Goal: Information Seeking & Learning: Compare options

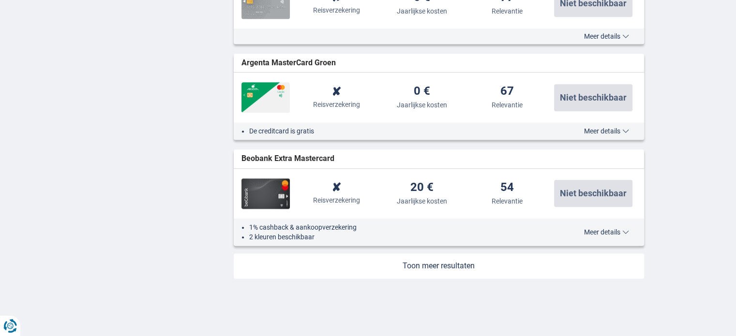
scroll to position [1143, 0]
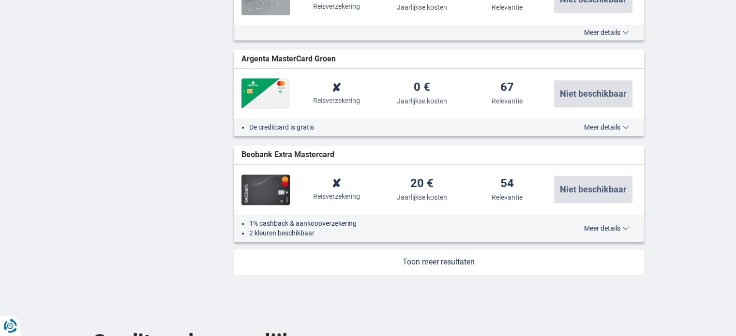
click at [454, 261] on link at bounding box center [439, 262] width 410 height 25
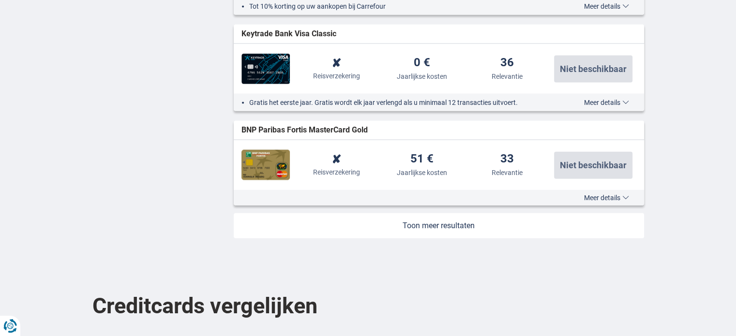
scroll to position [2174, 0]
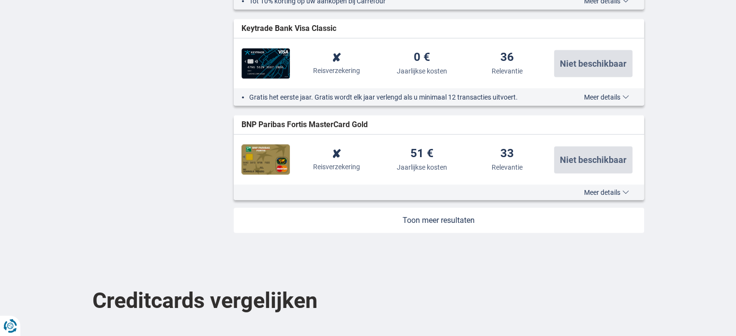
click at [412, 216] on link at bounding box center [439, 220] width 410 height 25
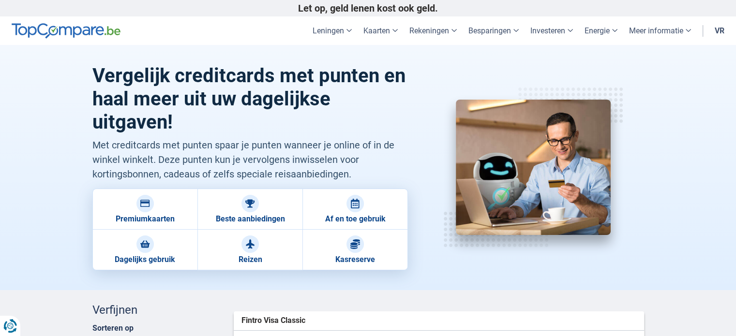
scroll to position [392, 0]
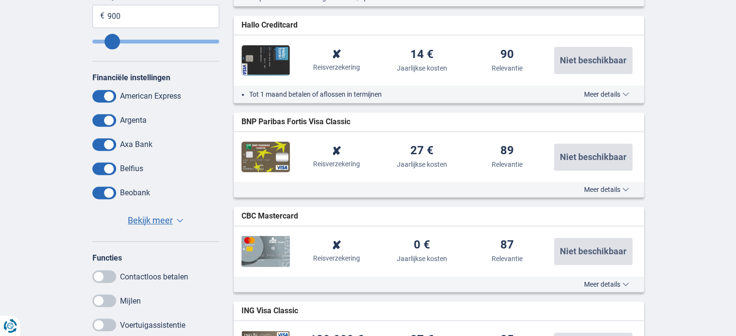
click at [106, 98] on span at bounding box center [104, 96] width 24 height 13
click at [0, 0] on input "checkbox" at bounding box center [0, 0] width 0 height 0
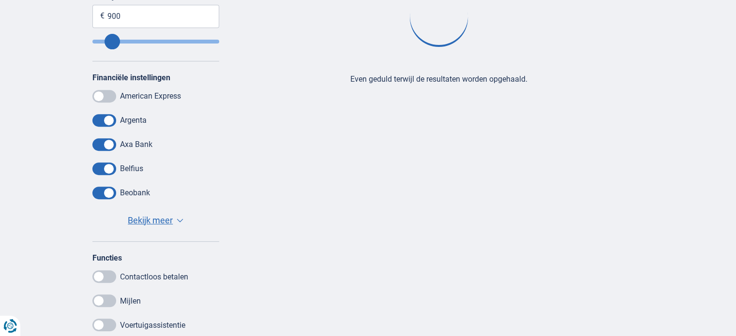
click at [105, 147] on span at bounding box center [104, 144] width 24 height 13
click at [0, 0] on input "checkbox" at bounding box center [0, 0] width 0 height 0
click at [147, 223] on font "Bekijk meer" at bounding box center [150, 220] width 45 height 10
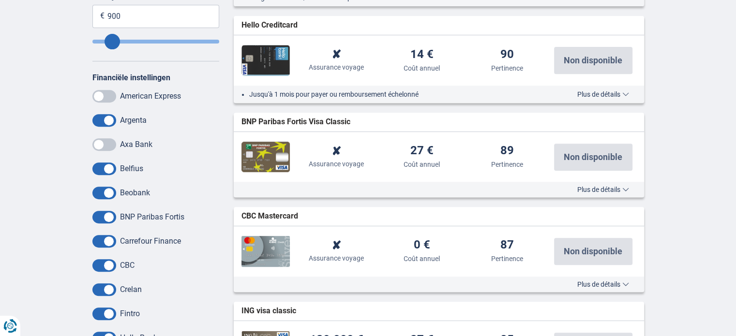
click at [106, 192] on span at bounding box center [104, 193] width 24 height 13
click at [0, 0] on input "checkbox" at bounding box center [0, 0] width 0 height 0
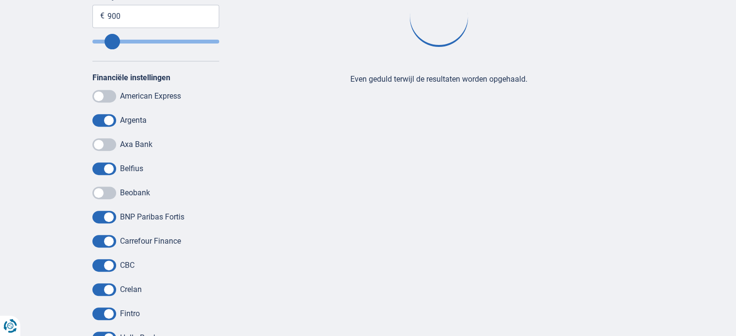
click at [105, 209] on div "Financiële instellingen American Express [GEOGRAPHIC_DATA] Axa Bank Belfius Beo…" at bounding box center [155, 283] width 127 height 420
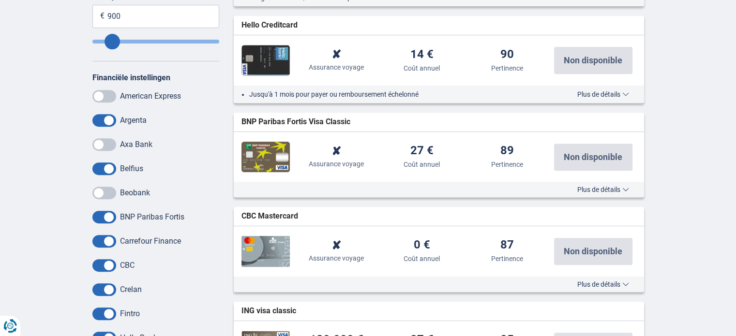
click at [103, 238] on span at bounding box center [104, 241] width 24 height 13
click at [0, 0] on input "checkbox" at bounding box center [0, 0] width 0 height 0
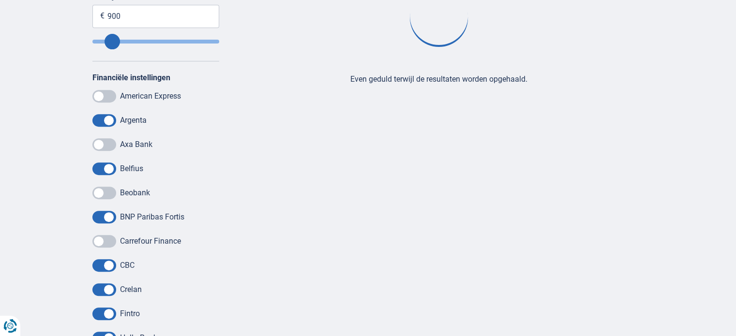
click at [105, 219] on span at bounding box center [104, 217] width 24 height 13
click at [0, 0] on input "checkbox" at bounding box center [0, 0] width 0 height 0
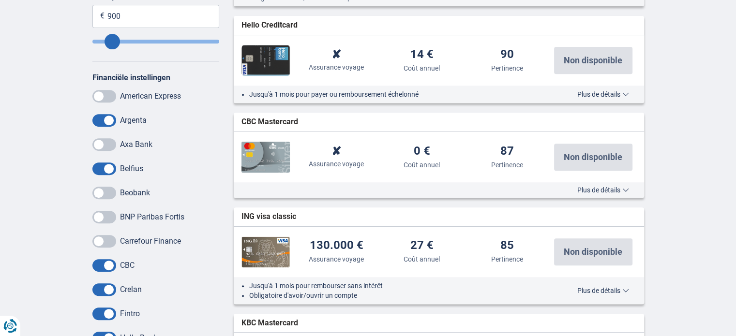
click at [103, 265] on span at bounding box center [104, 265] width 24 height 13
click at [0, 0] on input "checkbox" at bounding box center [0, 0] width 0 height 0
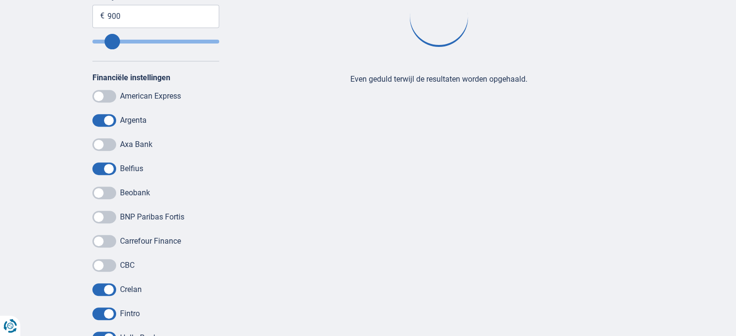
click at [106, 292] on span at bounding box center [104, 289] width 24 height 13
click at [0, 0] on input "checkbox" at bounding box center [0, 0] width 0 height 0
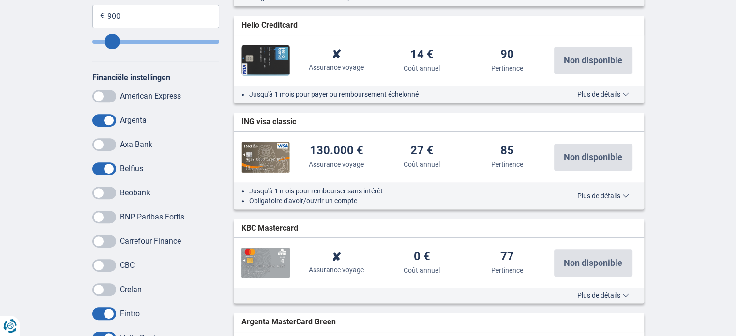
click at [106, 308] on span at bounding box center [104, 314] width 24 height 13
click at [0, 0] on input "checkbox" at bounding box center [0, 0] width 0 height 0
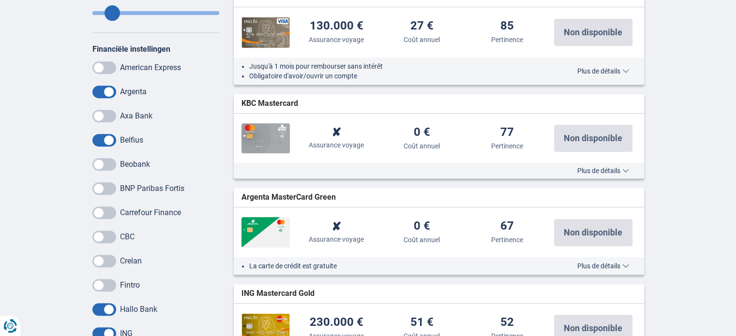
scroll to position [508, 0]
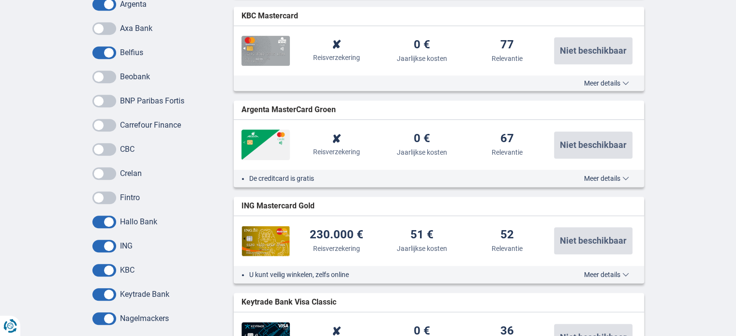
click at [110, 223] on span at bounding box center [104, 222] width 24 height 13
click at [0, 0] on input "checkbox" at bounding box center [0, 0] width 0 height 0
click at [106, 243] on span at bounding box center [104, 246] width 24 height 13
click at [0, 0] on input "checkbox" at bounding box center [0, 0] width 0 height 0
click at [108, 220] on span at bounding box center [104, 222] width 24 height 13
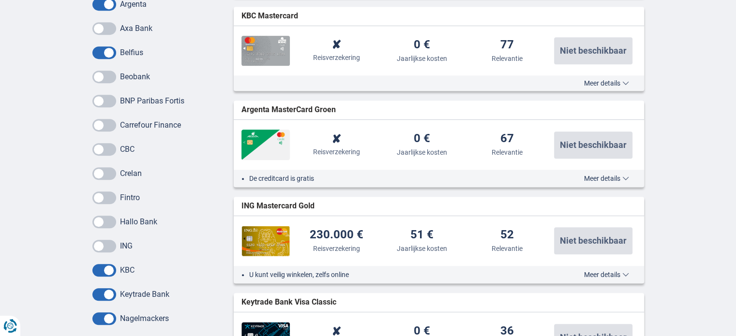
click at [0, 0] on input "checkbox" at bounding box center [0, 0] width 0 height 0
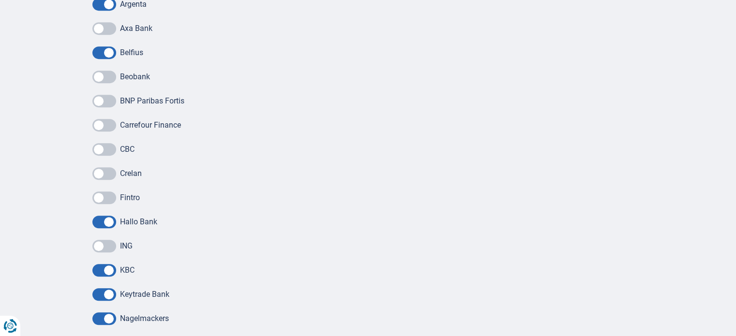
scroll to position [590, 0]
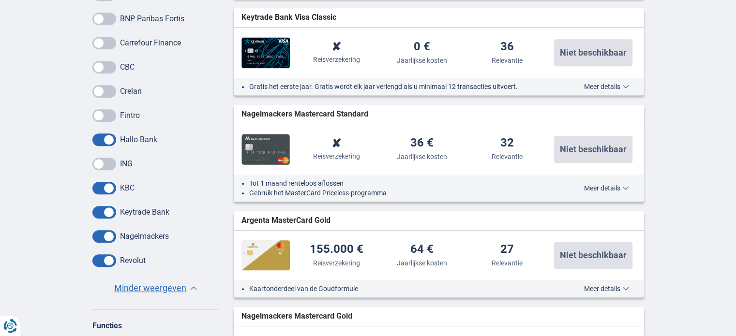
click at [106, 237] on span at bounding box center [104, 236] width 24 height 13
click at [0, 0] on input "checkbox" at bounding box center [0, 0] width 0 height 0
click at [109, 207] on span at bounding box center [104, 212] width 24 height 13
click at [0, 0] on input "checkbox" at bounding box center [0, 0] width 0 height 0
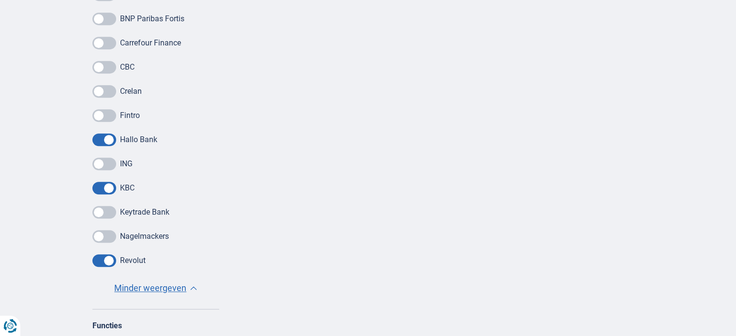
click at [109, 187] on span at bounding box center [104, 188] width 24 height 13
click at [0, 0] on input "checkbox" at bounding box center [0, 0] width 0 height 0
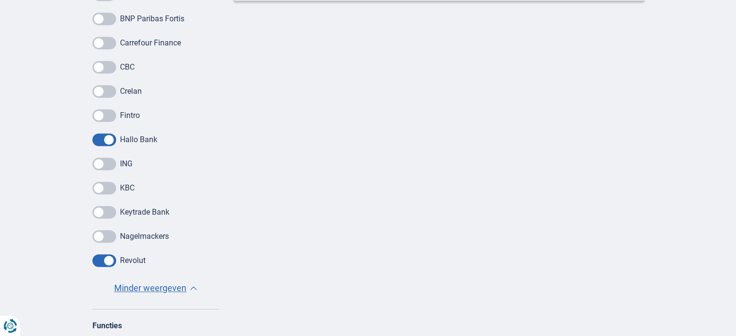
click at [107, 137] on span at bounding box center [104, 140] width 24 height 13
click at [0, 0] on input "checkbox" at bounding box center [0, 0] width 0 height 0
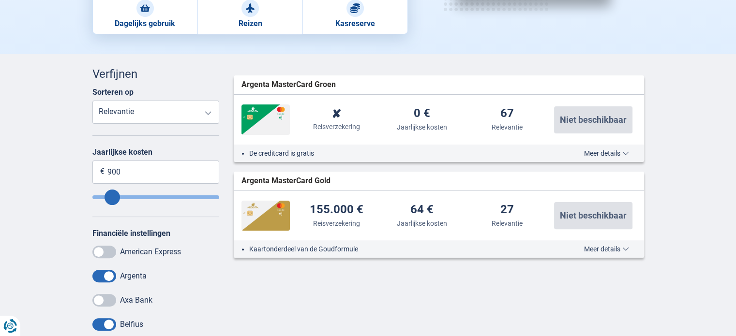
scroll to position [0, 0]
